Goal: Find specific page/section: Find specific page/section

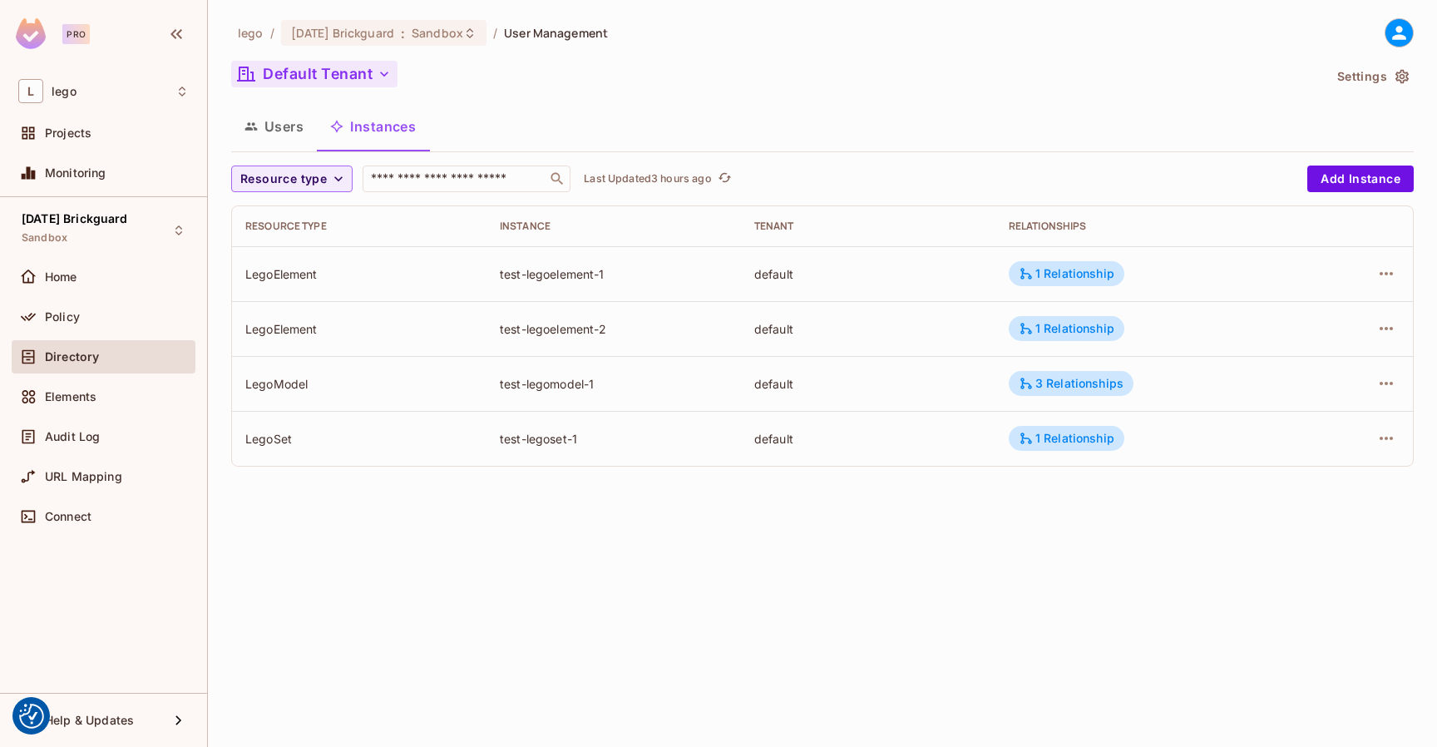
click at [369, 69] on button "Default Tenant" at bounding box center [314, 74] width 166 height 27
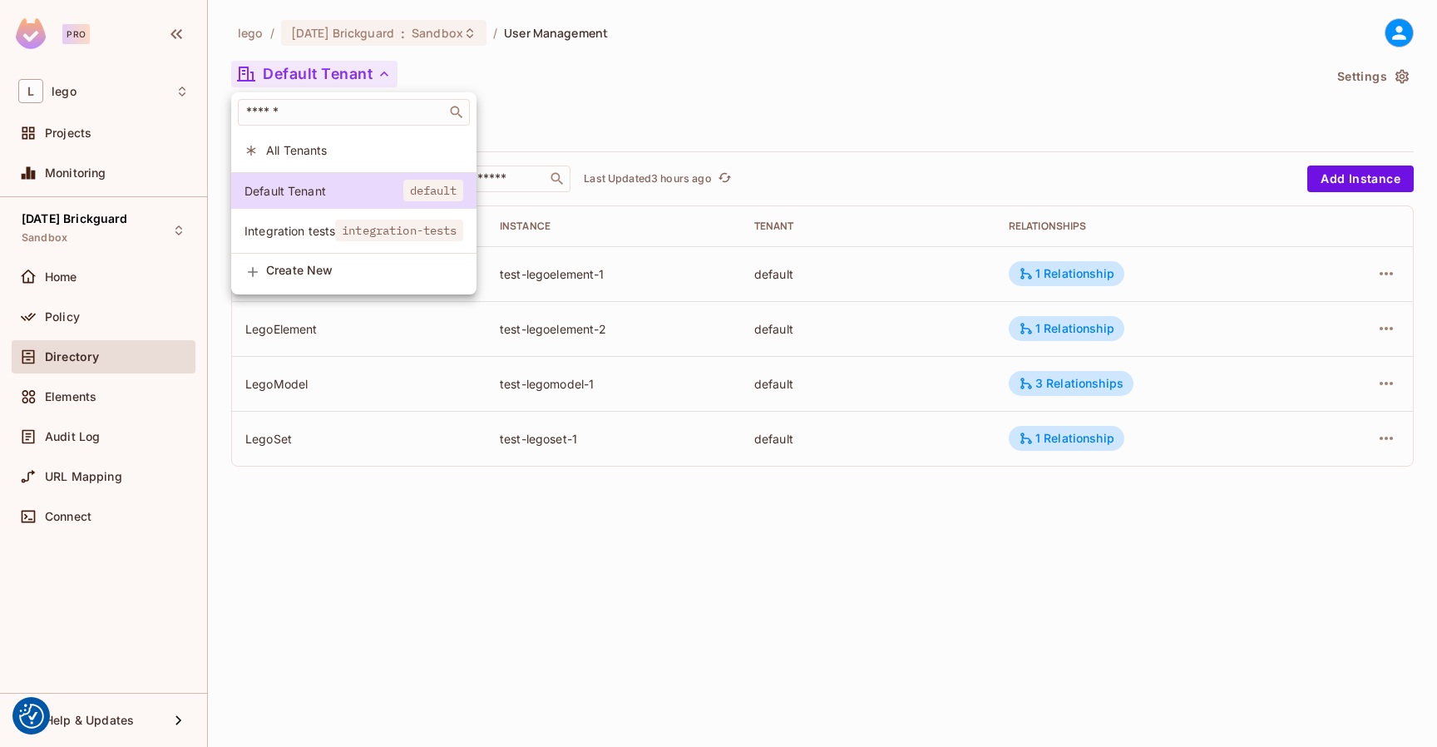
click at [315, 225] on span "Integration tests" at bounding box center [290, 231] width 91 height 16
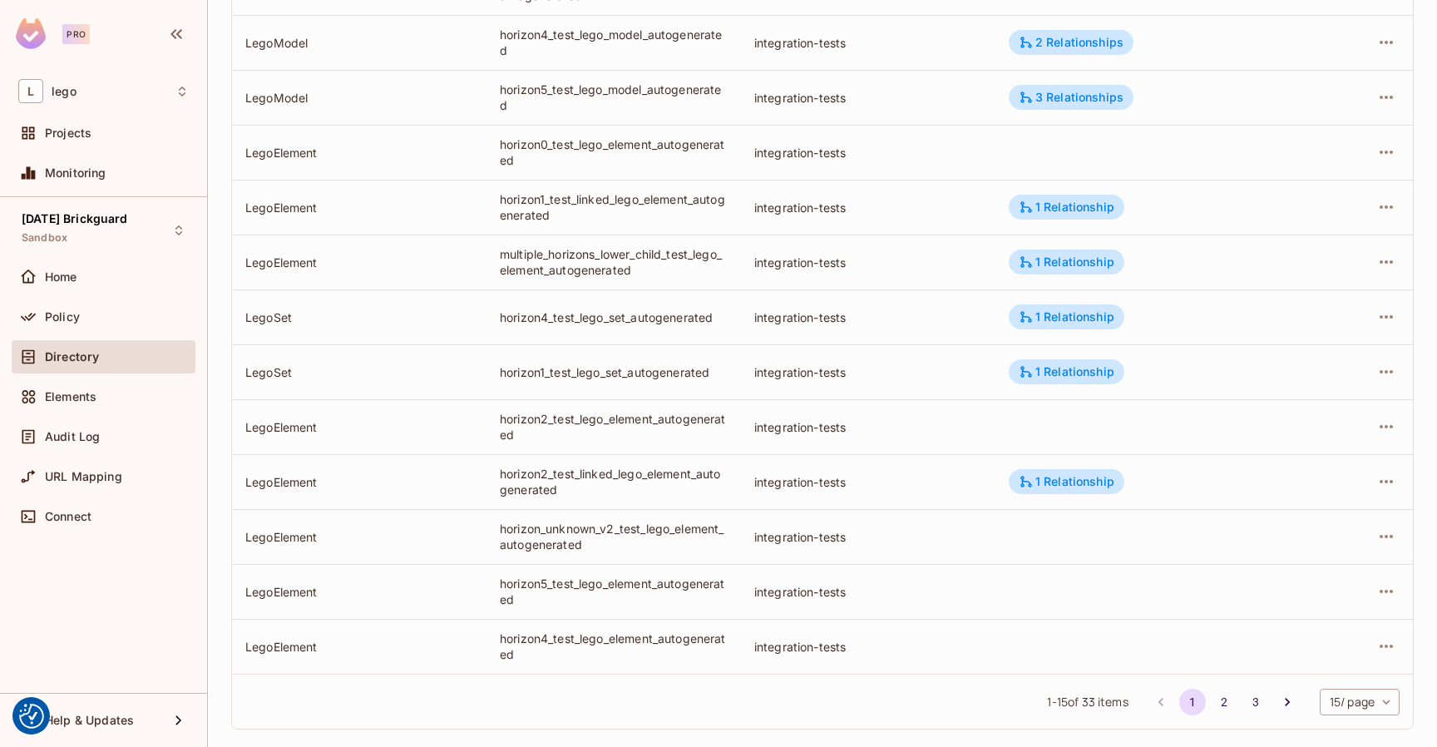
scroll to position [415, 0]
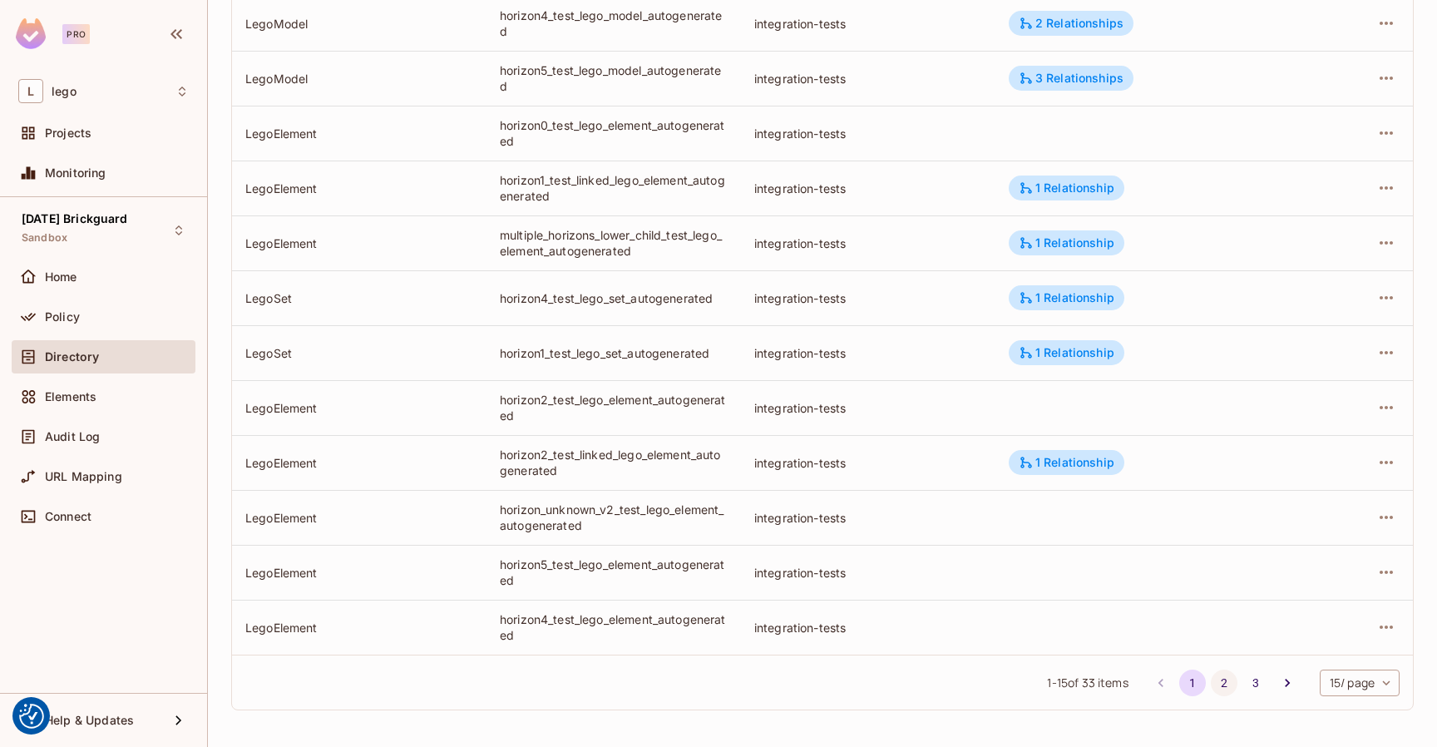
click at [1224, 676] on button "2" at bounding box center [1224, 683] width 27 height 27
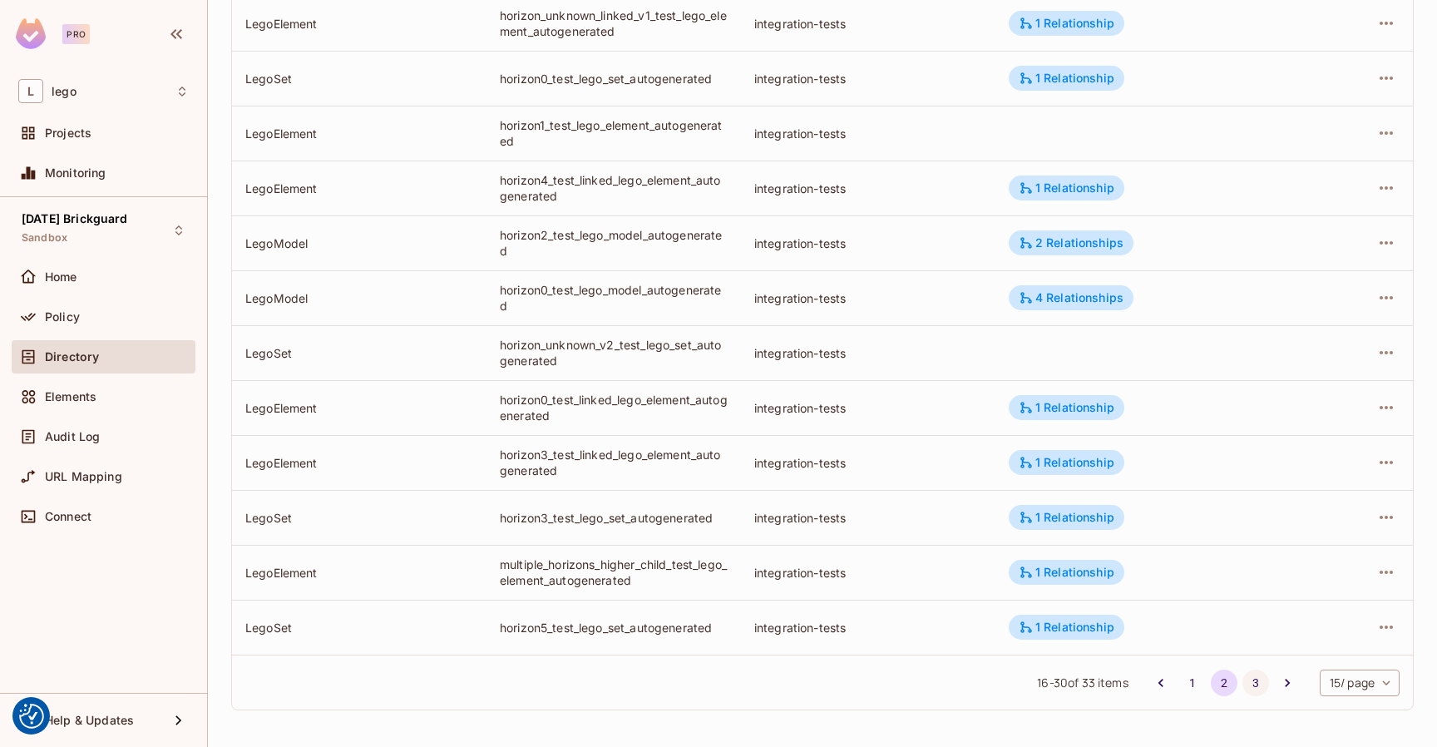
click at [1250, 682] on button "3" at bounding box center [1256, 683] width 27 height 27
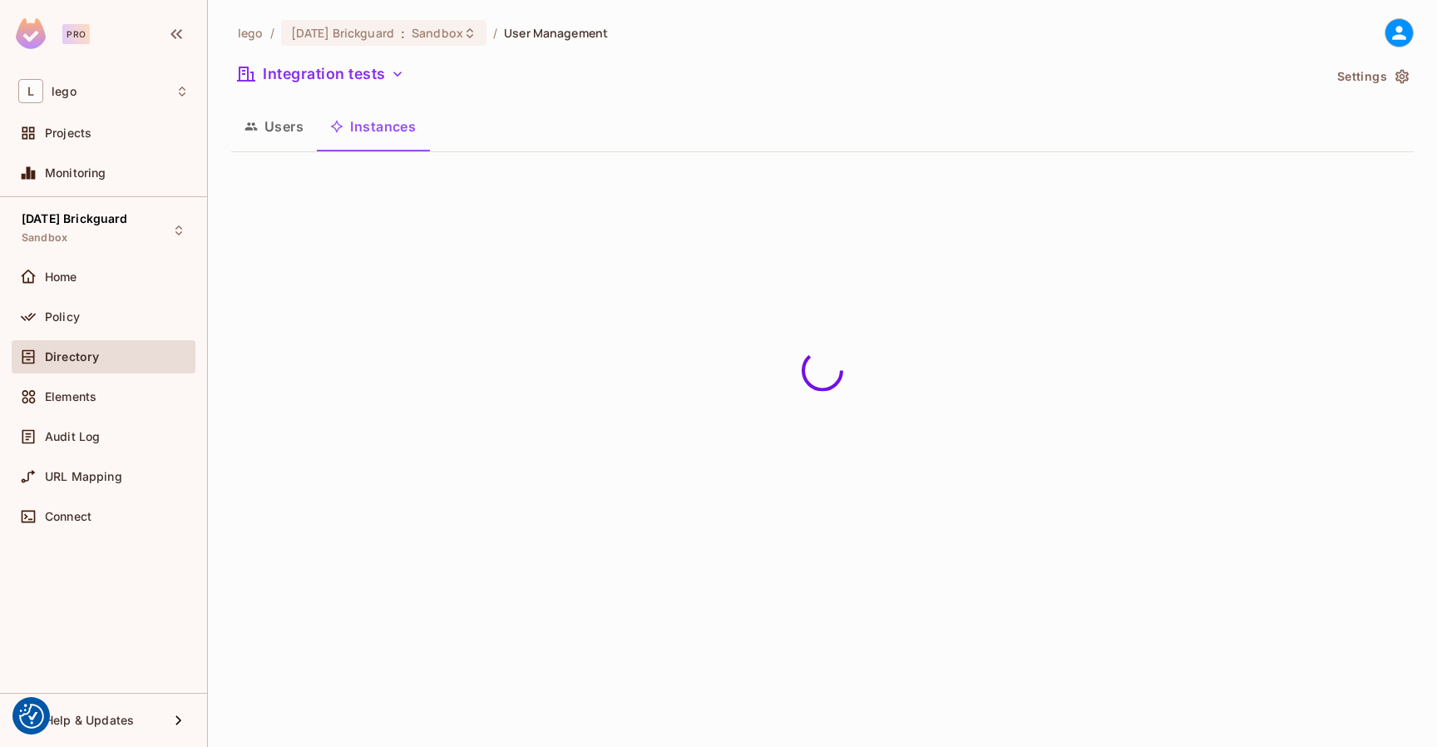
scroll to position [0, 0]
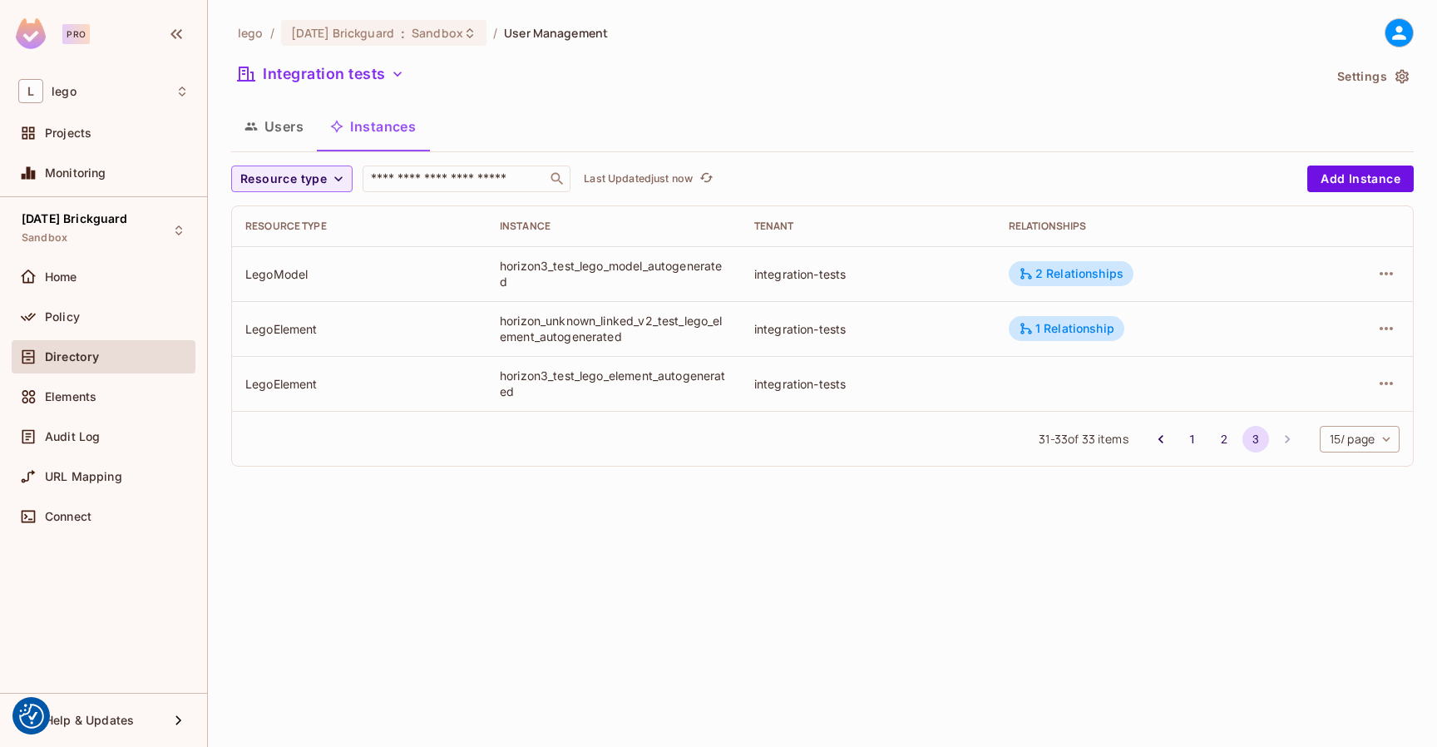
click at [1218, 452] on div "31 - 33 of 33 items 1 2 3 15 / page ** ​" at bounding box center [822, 438] width 1181 height 55
click at [1218, 435] on button "2" at bounding box center [1224, 439] width 27 height 27
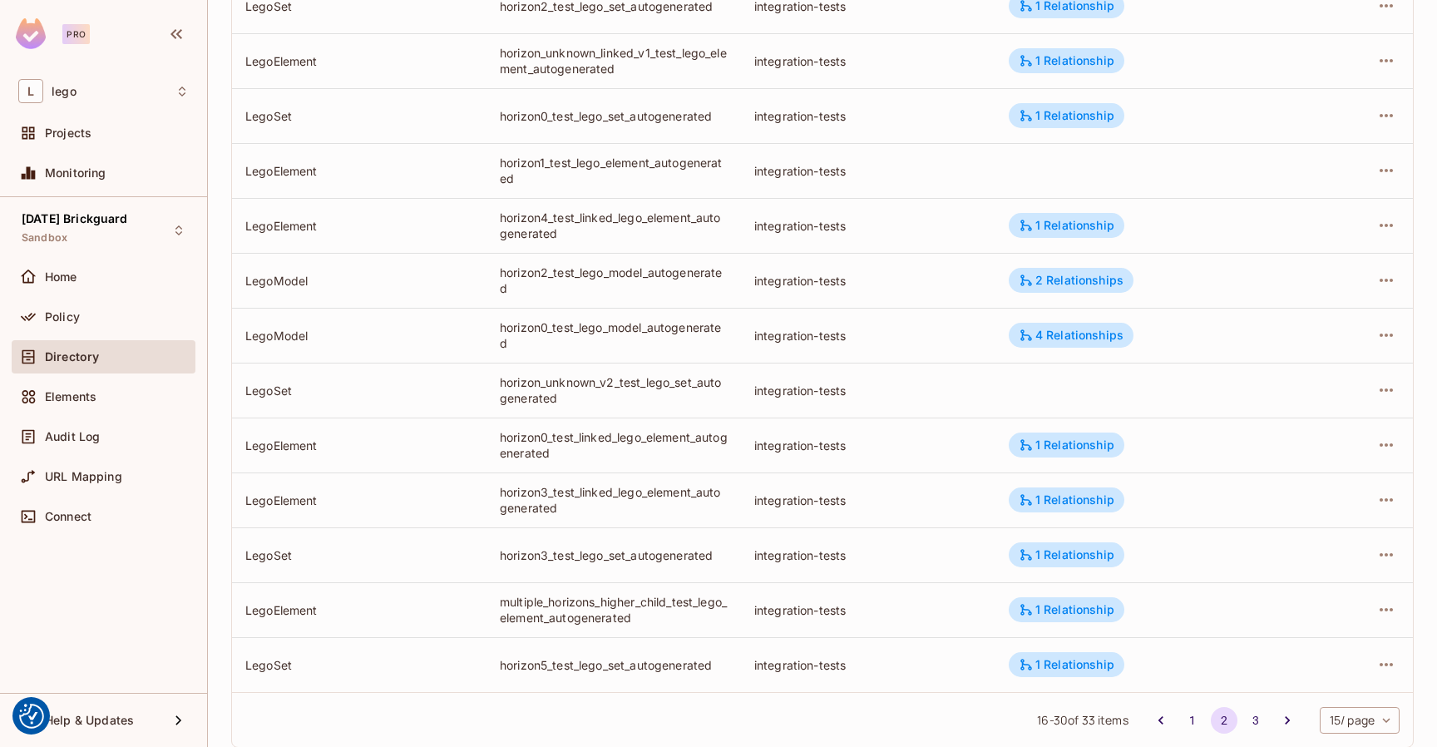
scroll to position [415, 0]
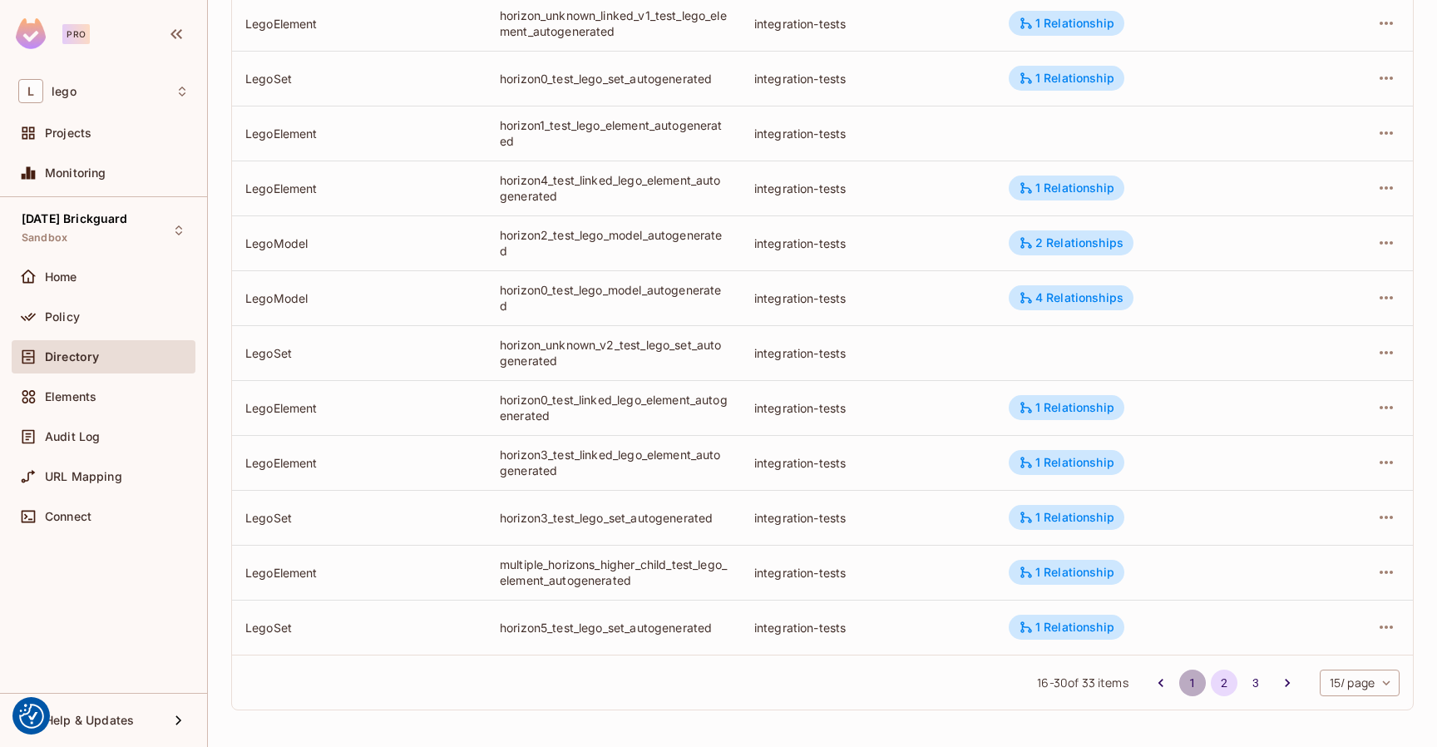
click at [1193, 685] on button "1" at bounding box center [1193, 683] width 27 height 27
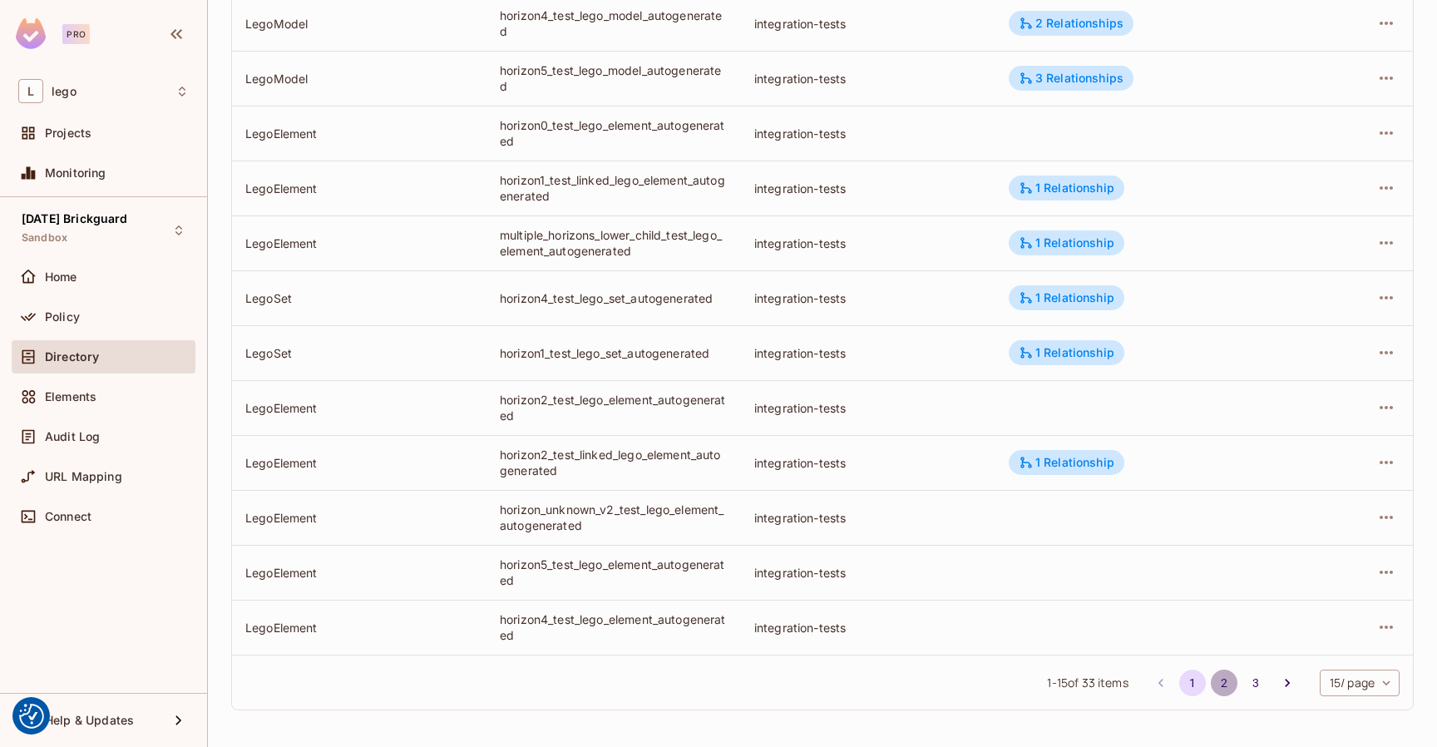
click at [1226, 679] on button "2" at bounding box center [1224, 683] width 27 height 27
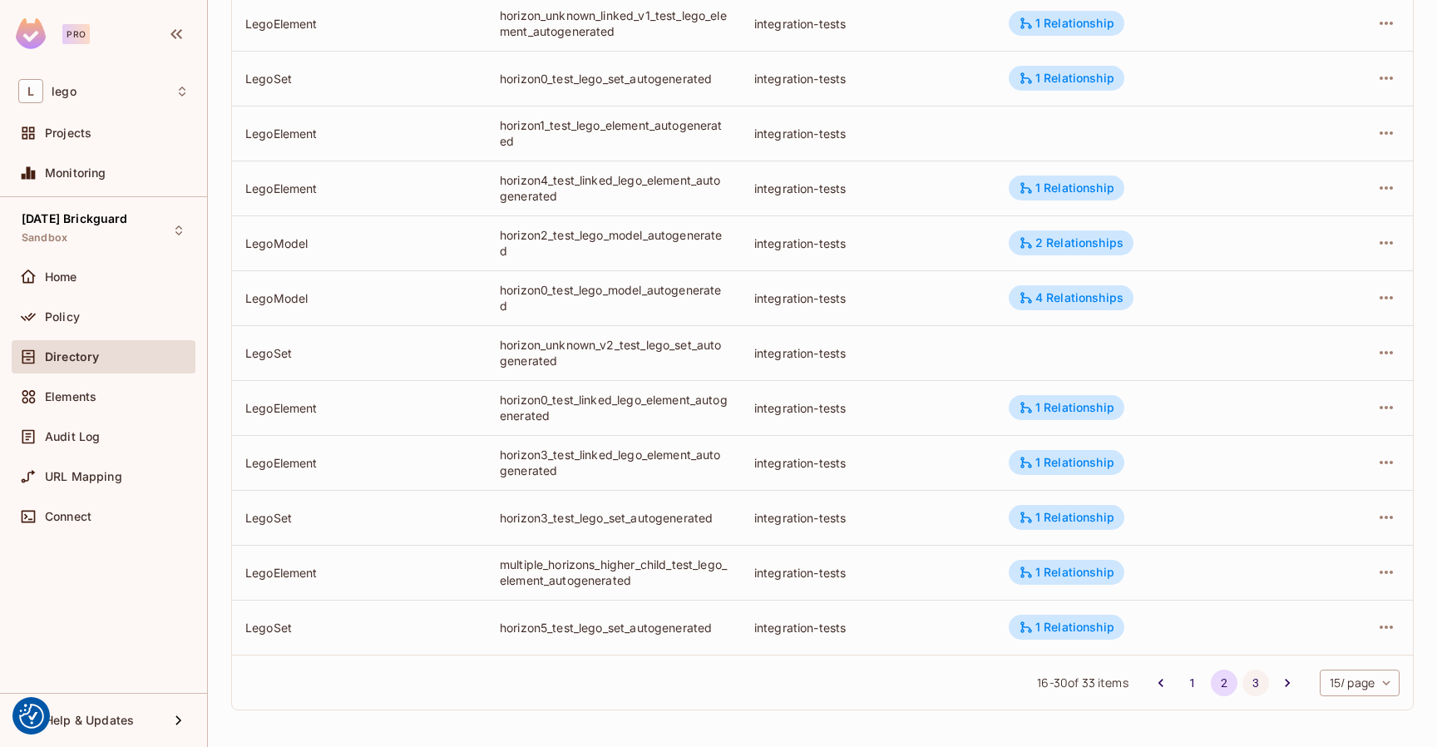
click at [1252, 681] on button "3" at bounding box center [1256, 683] width 27 height 27
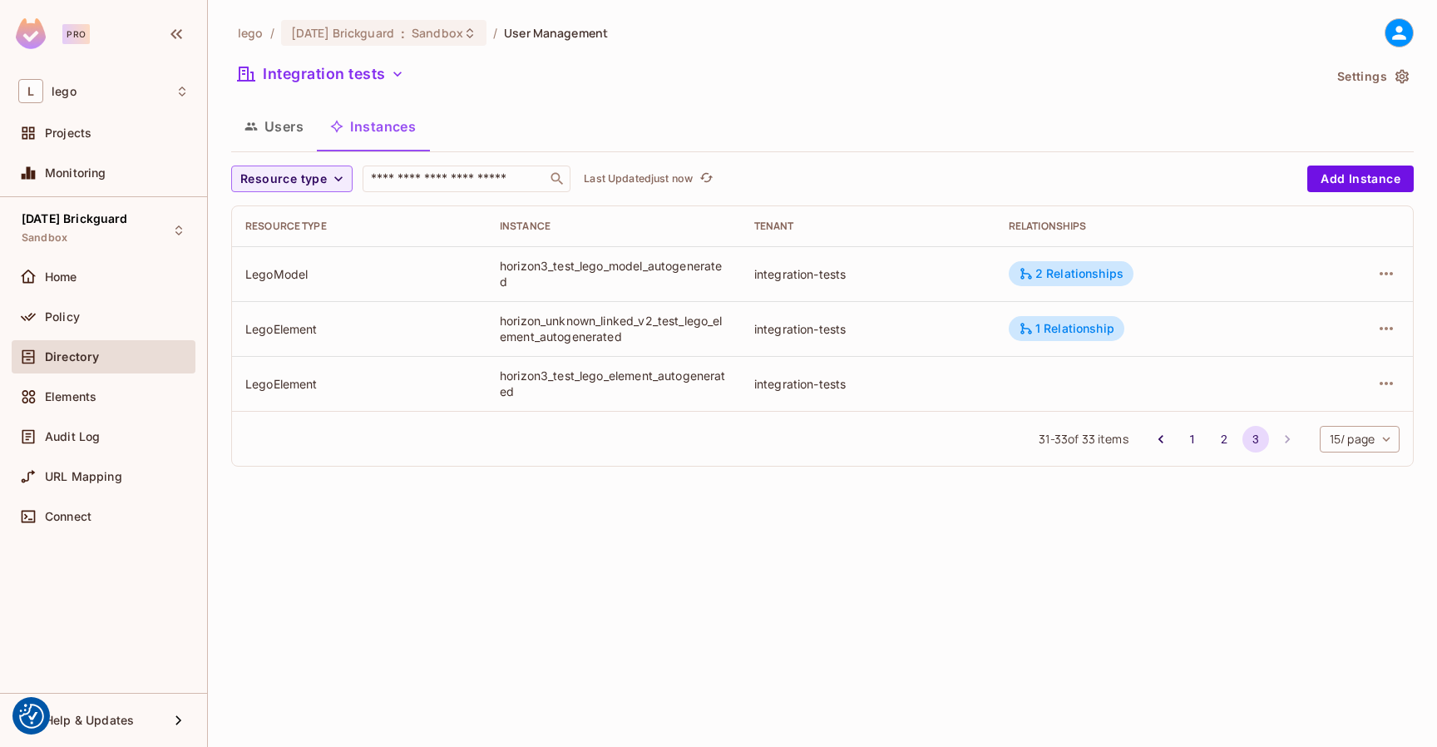
scroll to position [0, 0]
click at [1185, 433] on button "1" at bounding box center [1193, 439] width 27 height 27
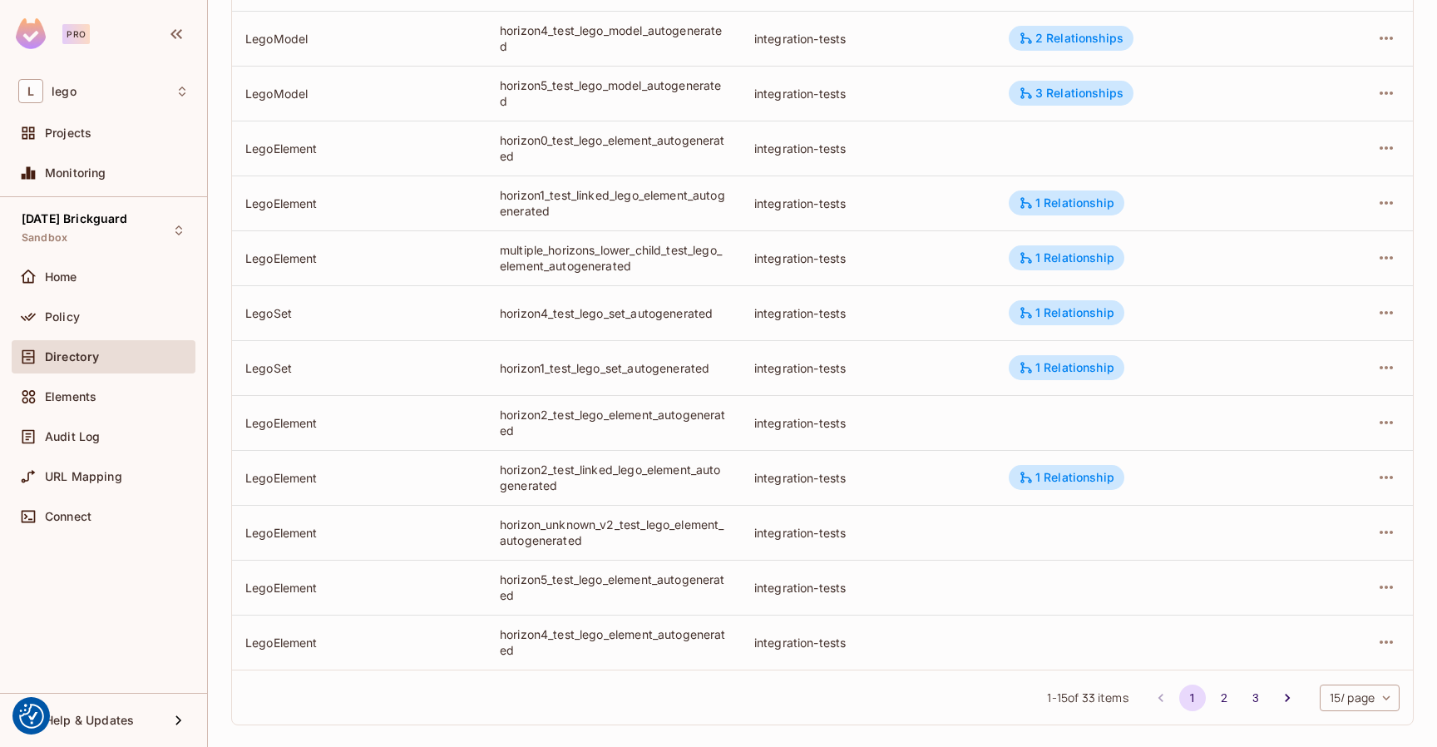
scroll to position [415, 0]
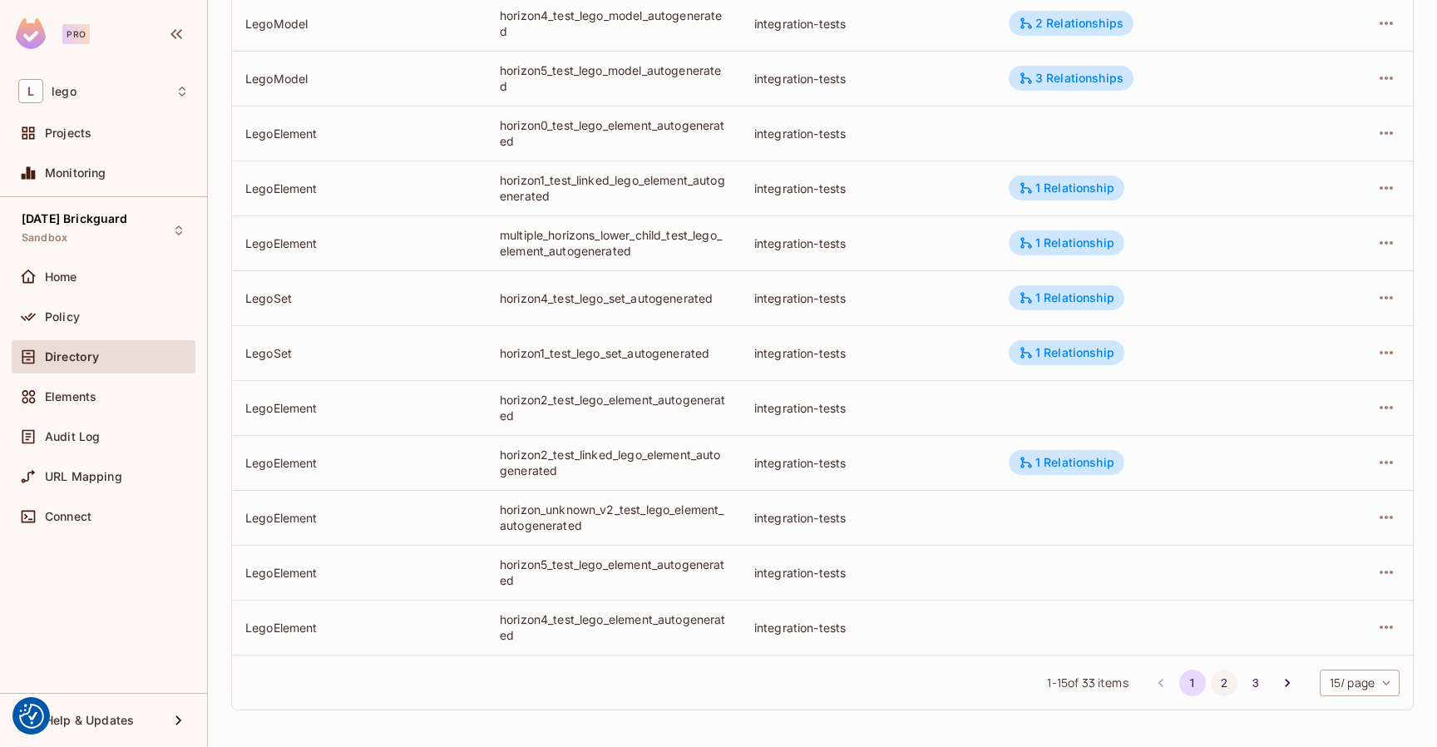
click at [1227, 677] on button "2" at bounding box center [1224, 683] width 27 height 27
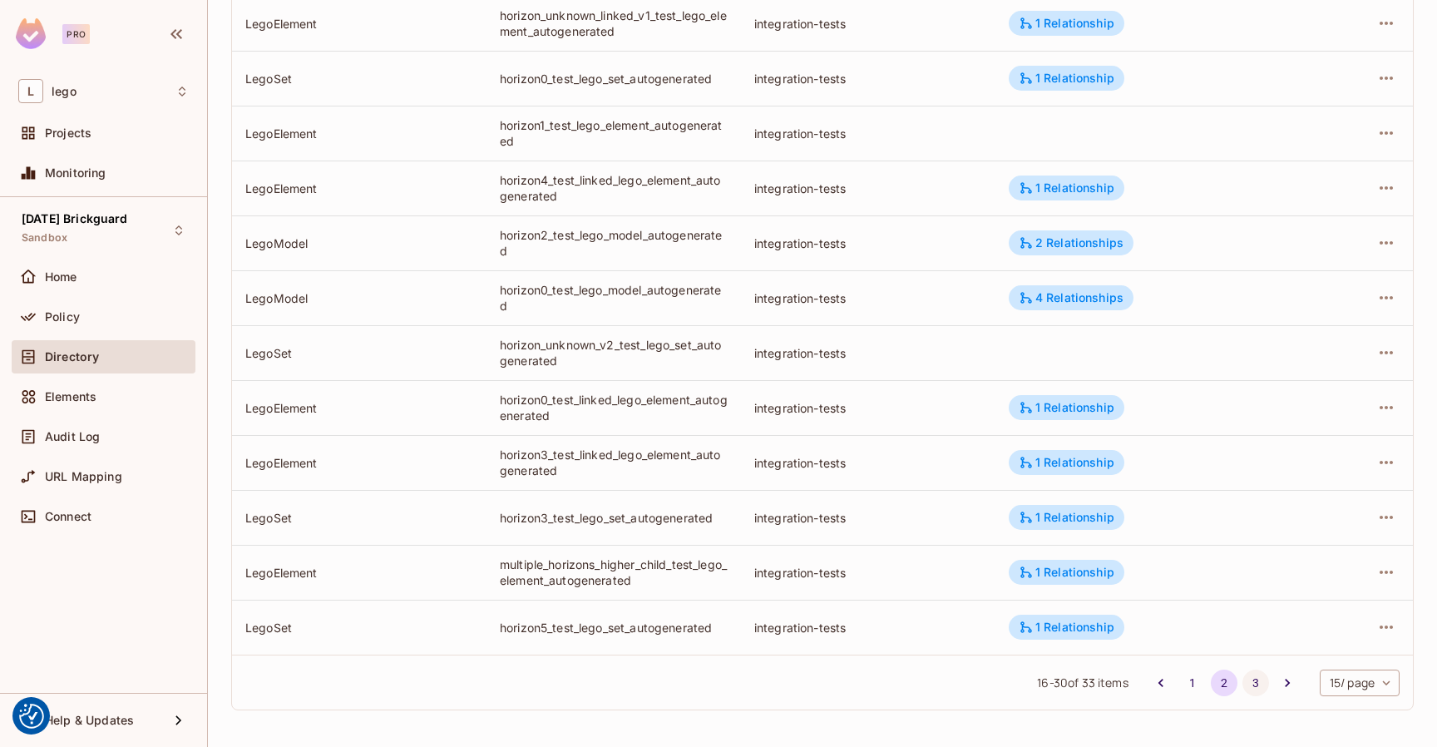
click at [1256, 684] on button "3" at bounding box center [1256, 683] width 27 height 27
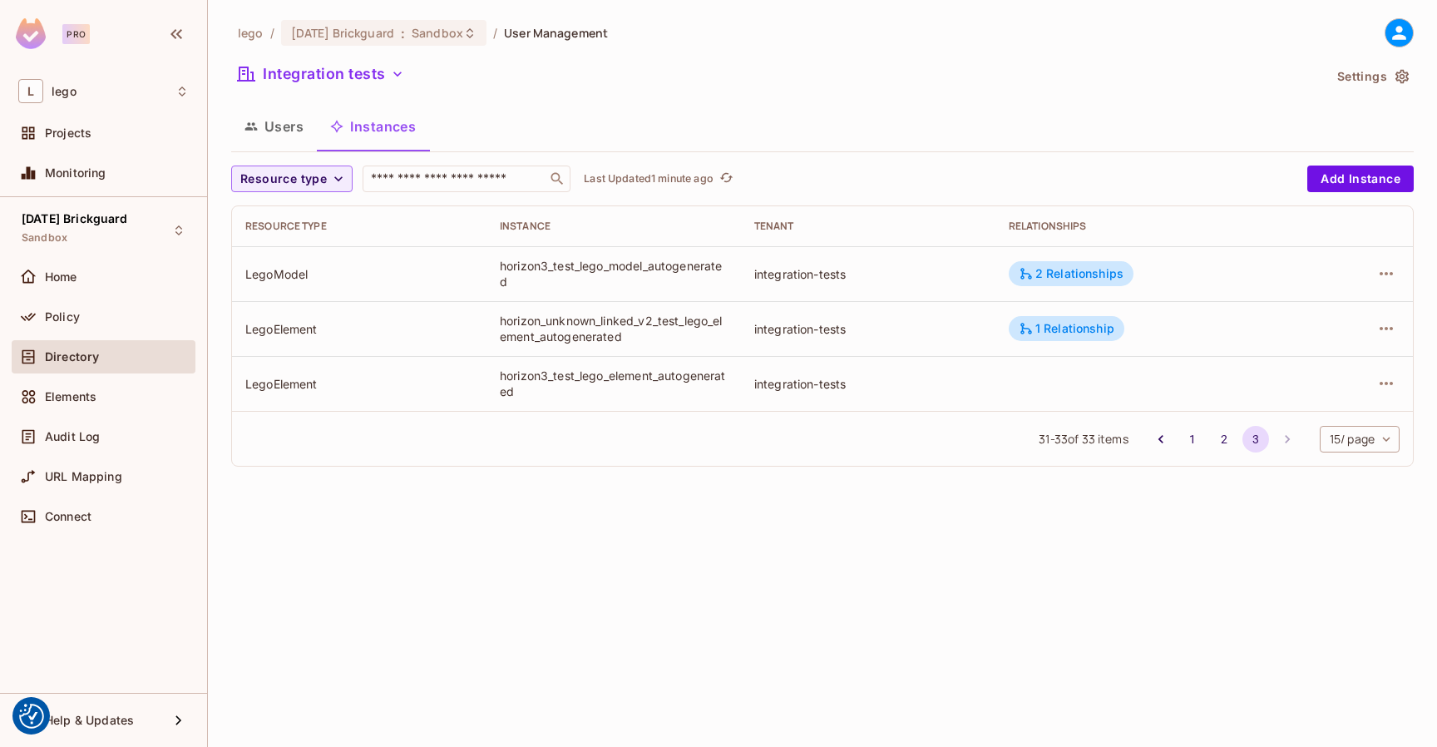
scroll to position [0, 0]
click at [1181, 441] on button "1" at bounding box center [1193, 439] width 27 height 27
